Goal: Task Accomplishment & Management: Manage account settings

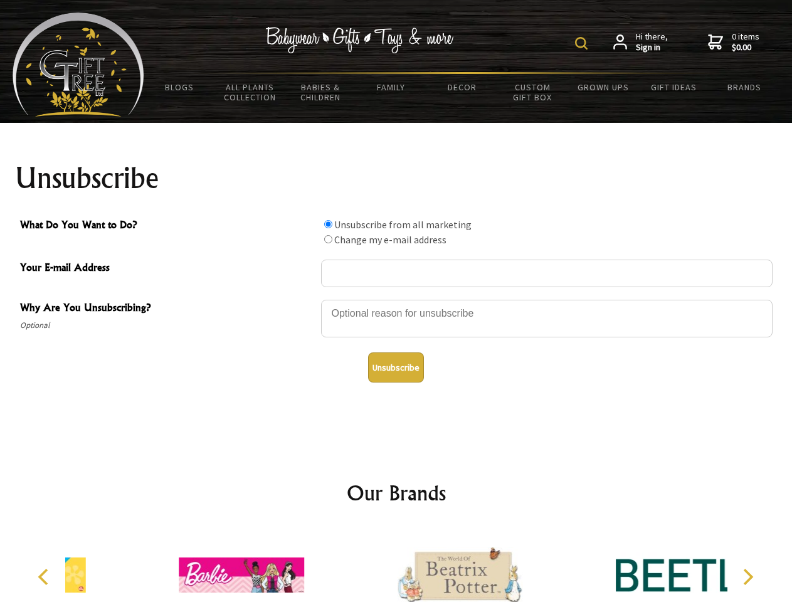
click at [583, 43] on img at bounding box center [581, 43] width 13 height 13
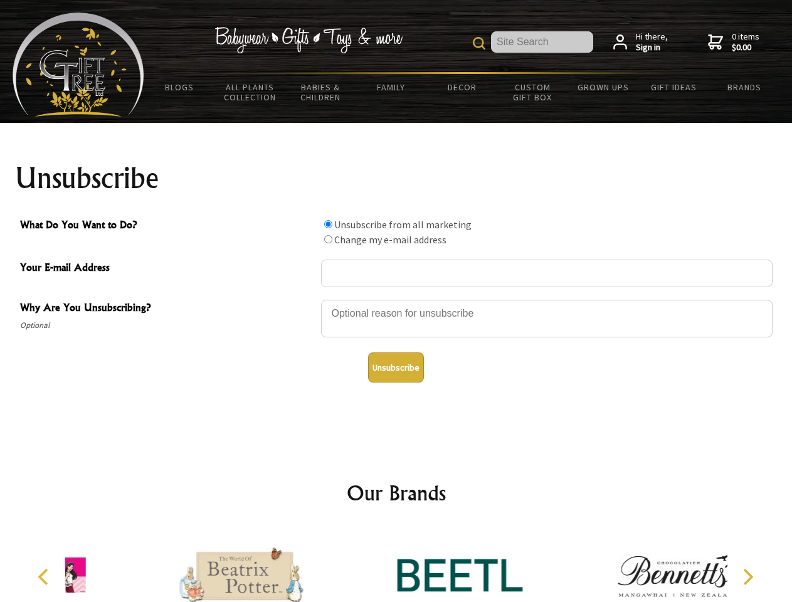
click at [396, 299] on div at bounding box center [547, 321] width 452 height 44
click at [328, 224] on input "What Do You Want to Do?" at bounding box center [328, 224] width 8 height 8
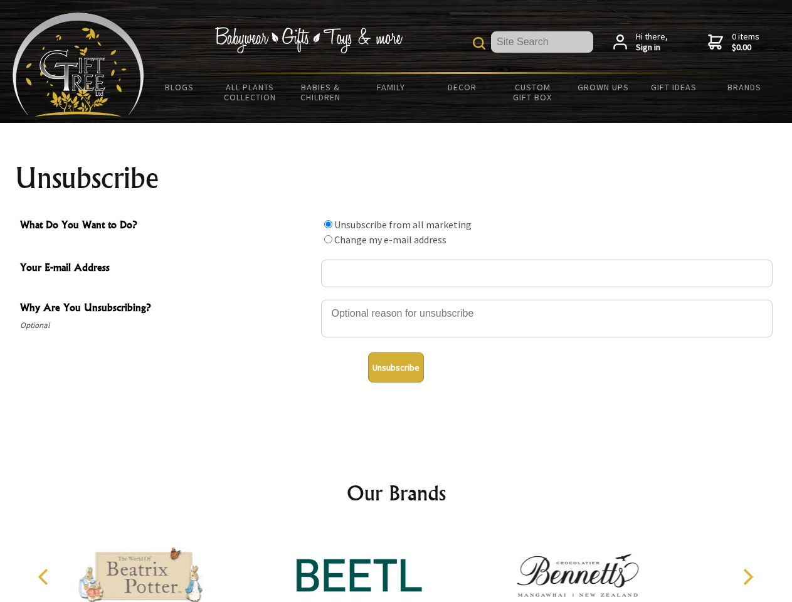
click at [328, 239] on input "What Do You Want to Do?" at bounding box center [328, 239] width 8 height 8
radio input "true"
click at [396, 368] on button "Unsubscribe" at bounding box center [396, 368] width 56 height 30
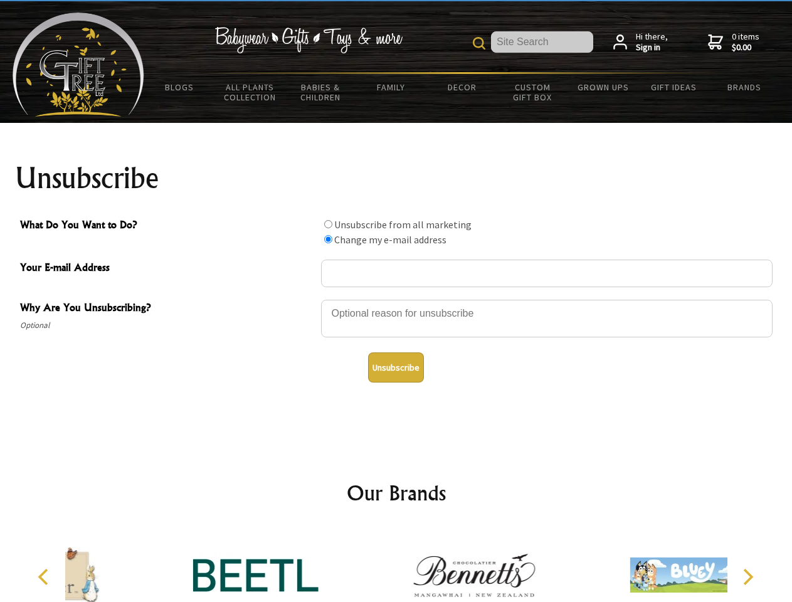
click at [396, 565] on div at bounding box center [474, 577] width 218 height 98
click at [45, 577] on icon "Previous" at bounding box center [44, 577] width 16 height 16
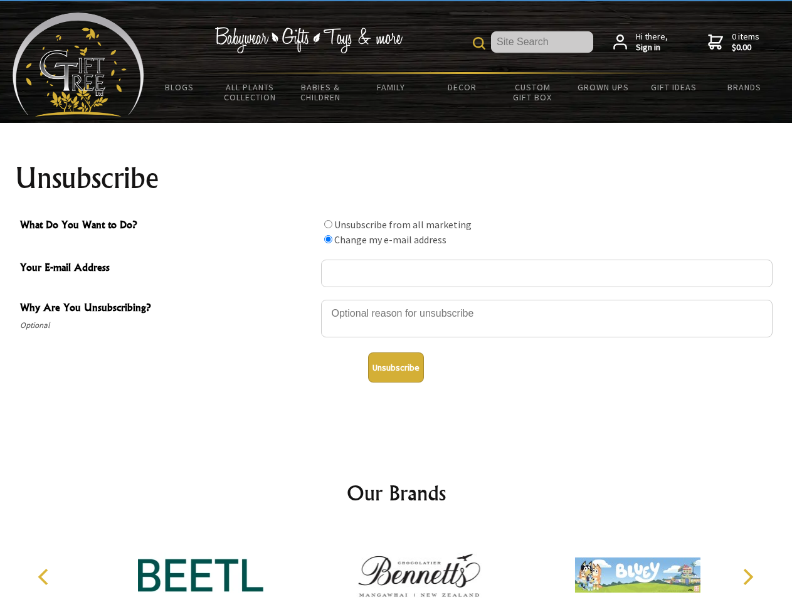
click at [748, 577] on icon "Next" at bounding box center [747, 577] width 16 height 16
